Goal: Transaction & Acquisition: Purchase product/service

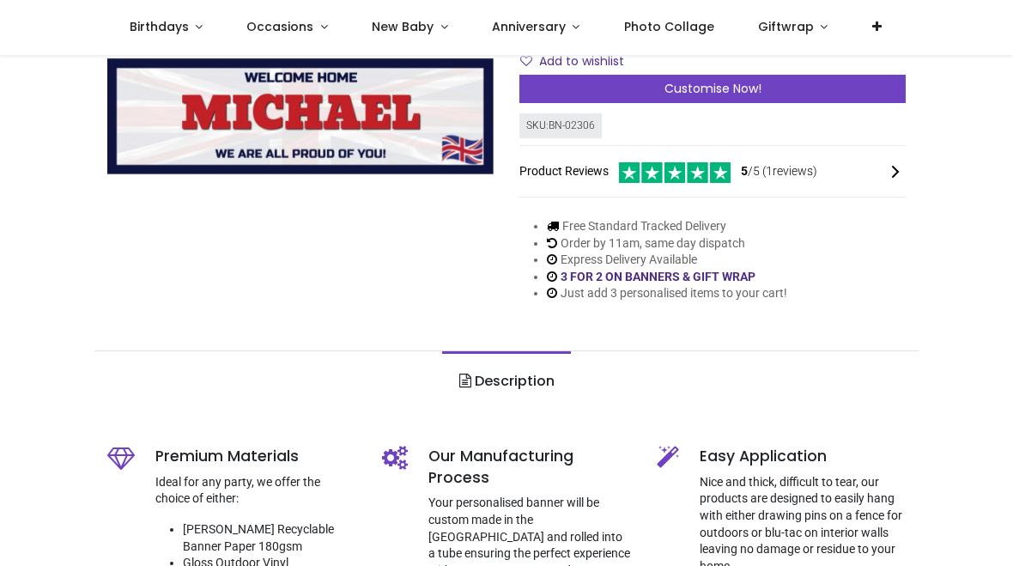
scroll to position [258, 0]
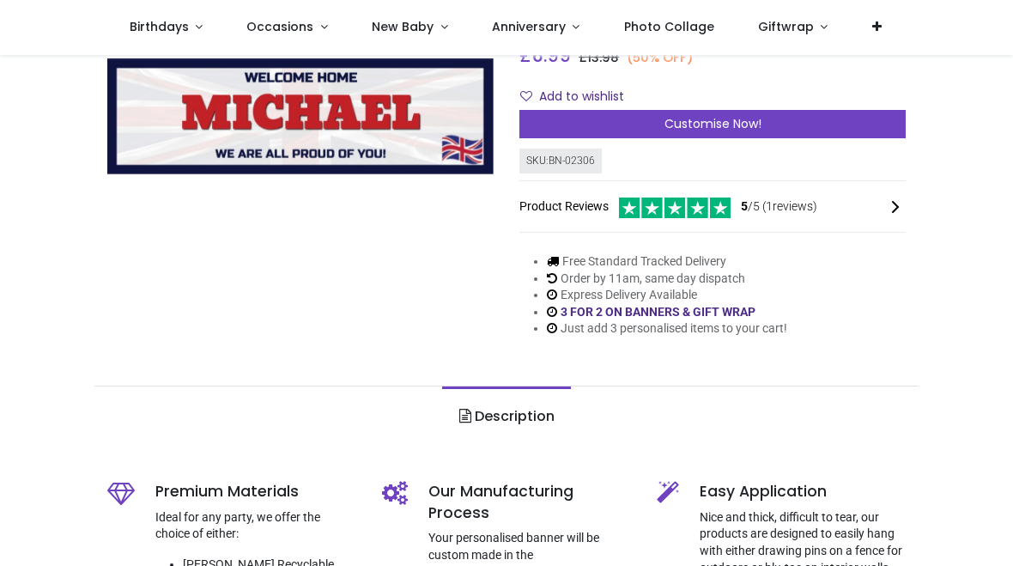
scroll to position [221, 0]
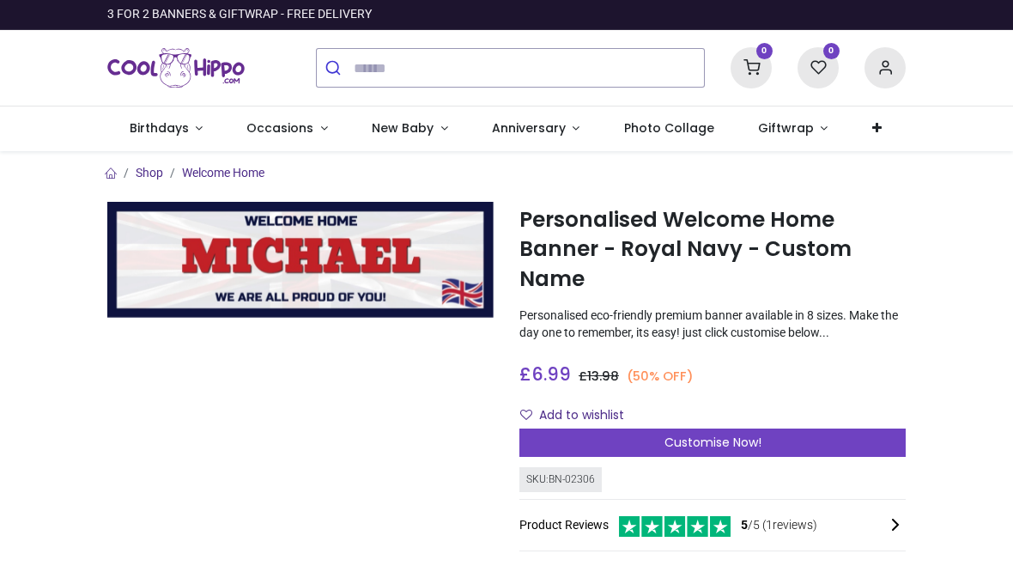
scroll to position [7, 0]
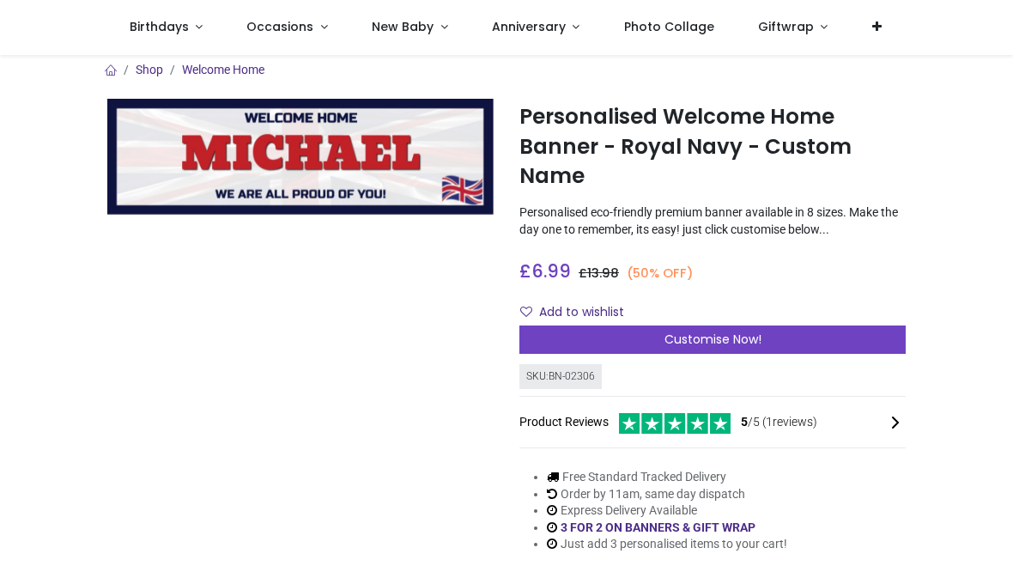
click at [394, 174] on img at bounding box center [300, 157] width 386 height 116
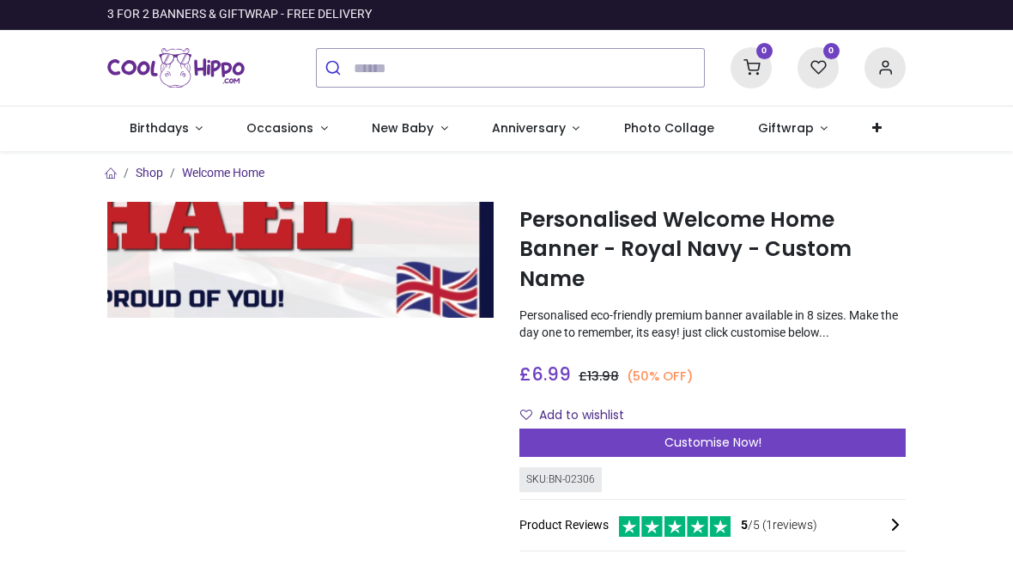
scroll to position [0, 0]
